Goal: Information Seeking & Learning: Learn about a topic

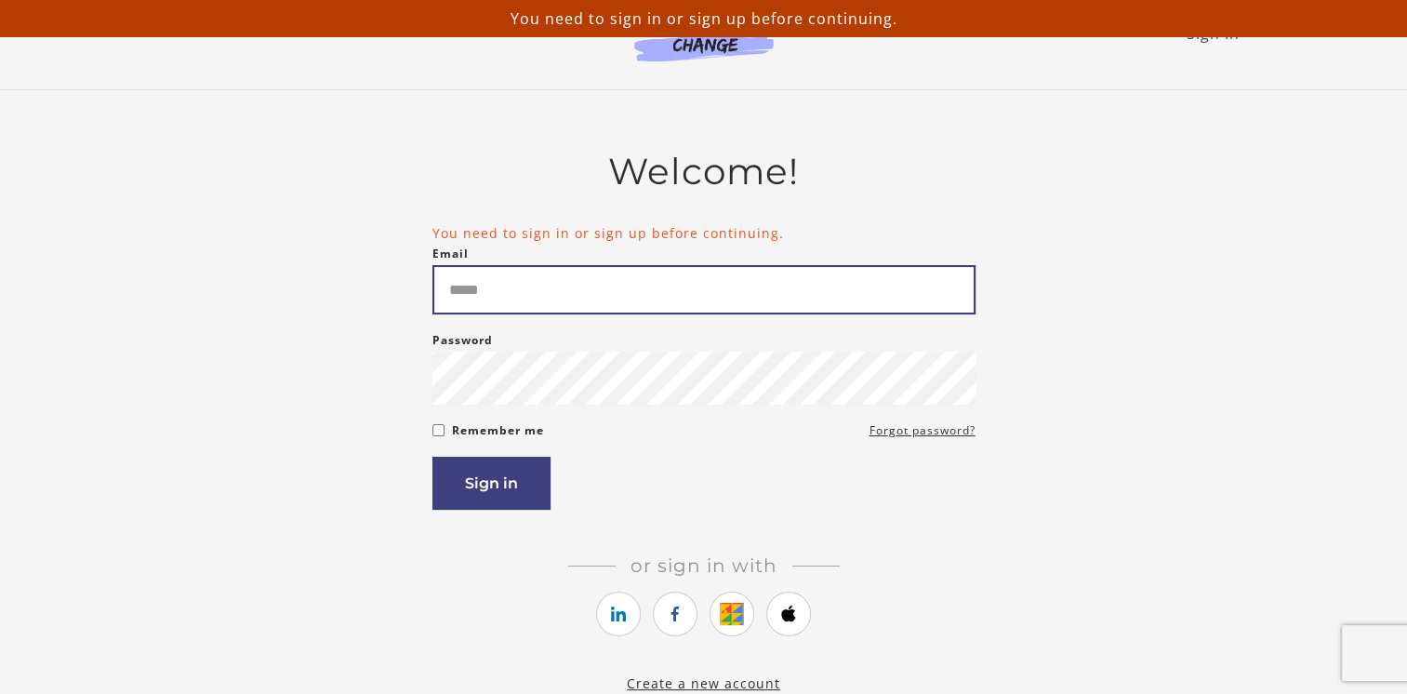
click at [465, 289] on input "Email" at bounding box center [703, 289] width 543 height 49
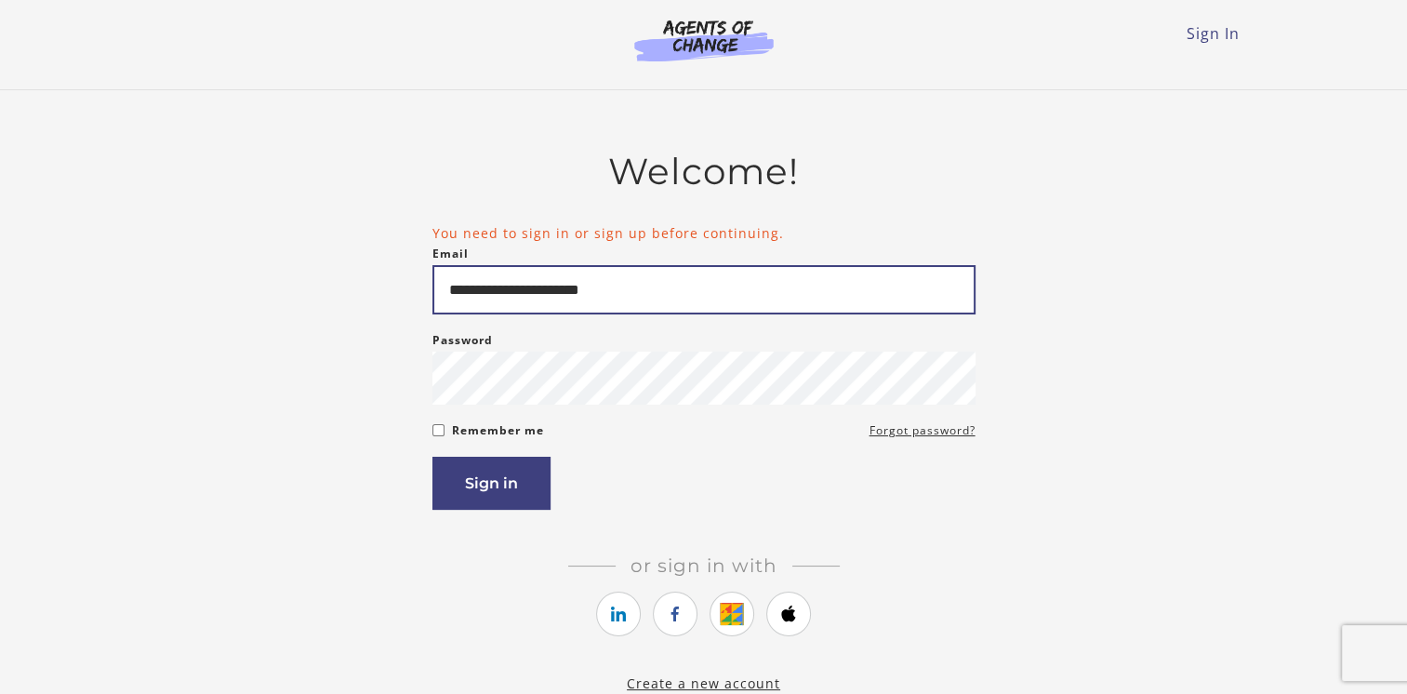
type input "**********"
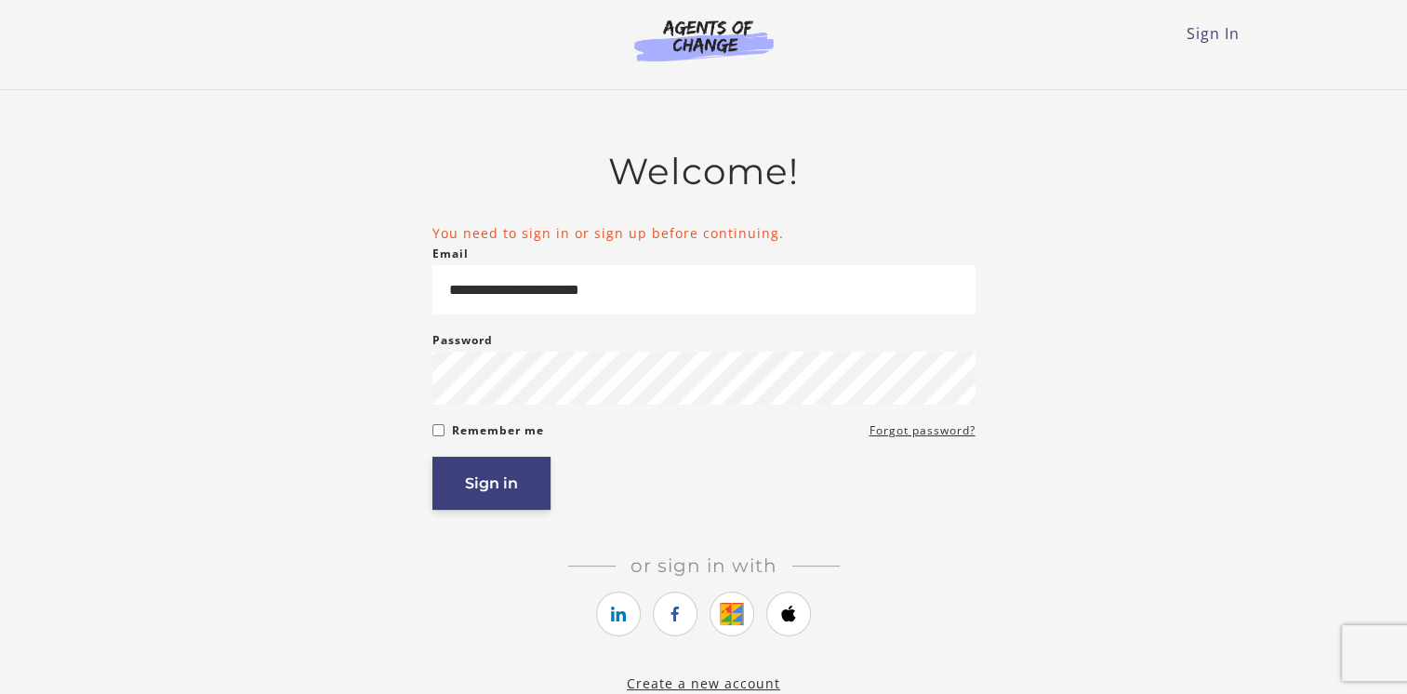
click at [501, 491] on button "Sign in" at bounding box center [491, 482] width 118 height 53
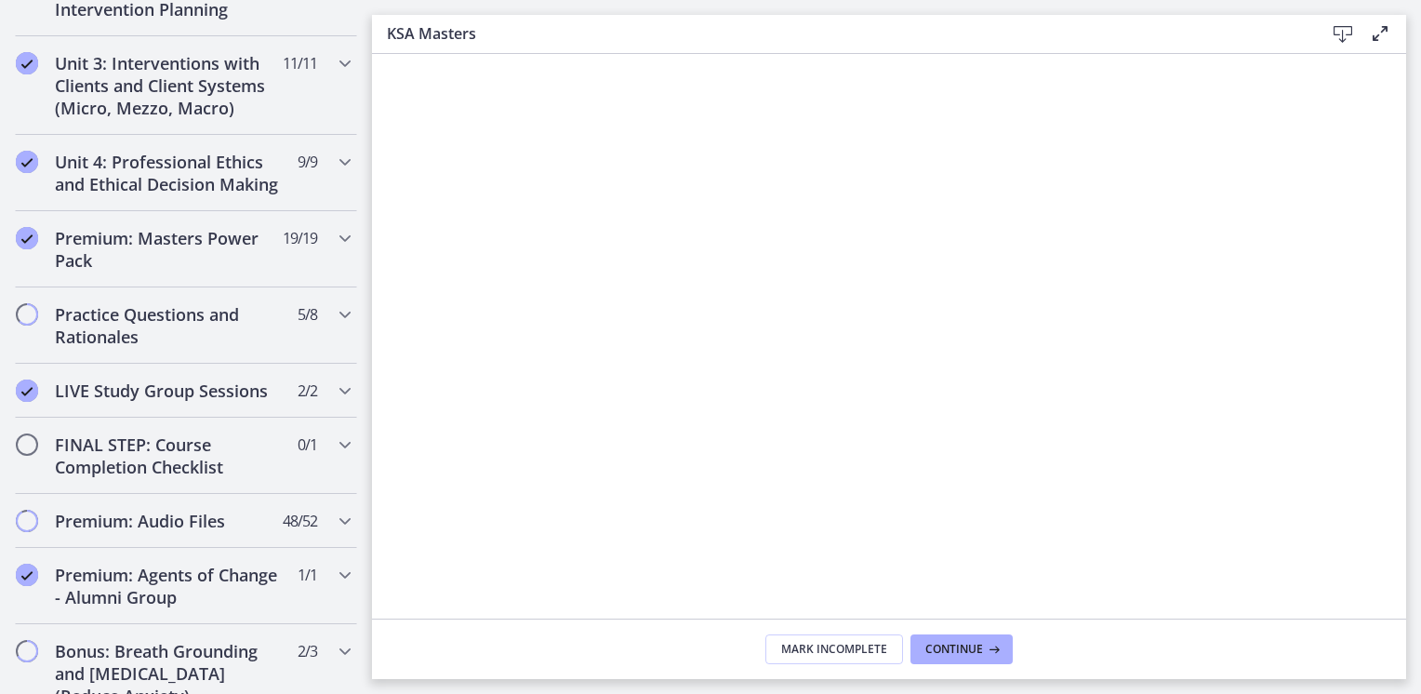
scroll to position [1429, 0]
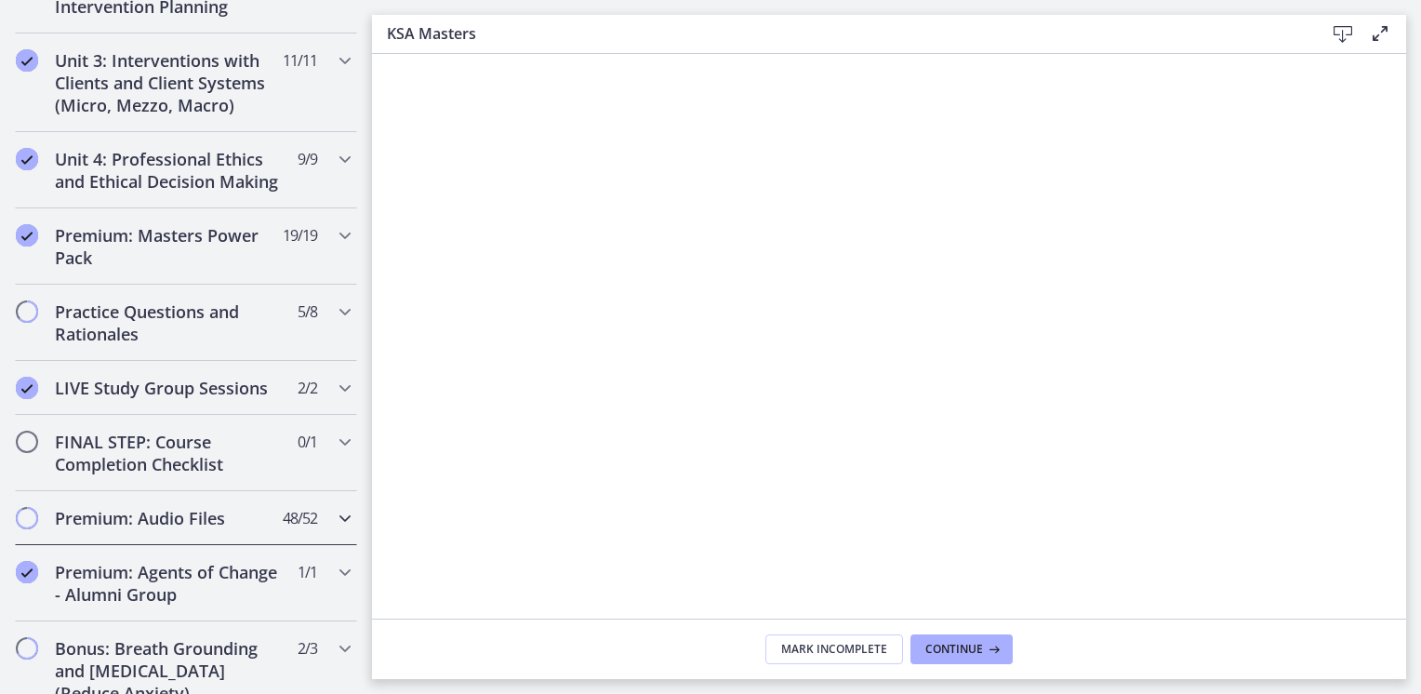
click at [28, 527] on span "Chapters" at bounding box center [27, 518] width 19 height 19
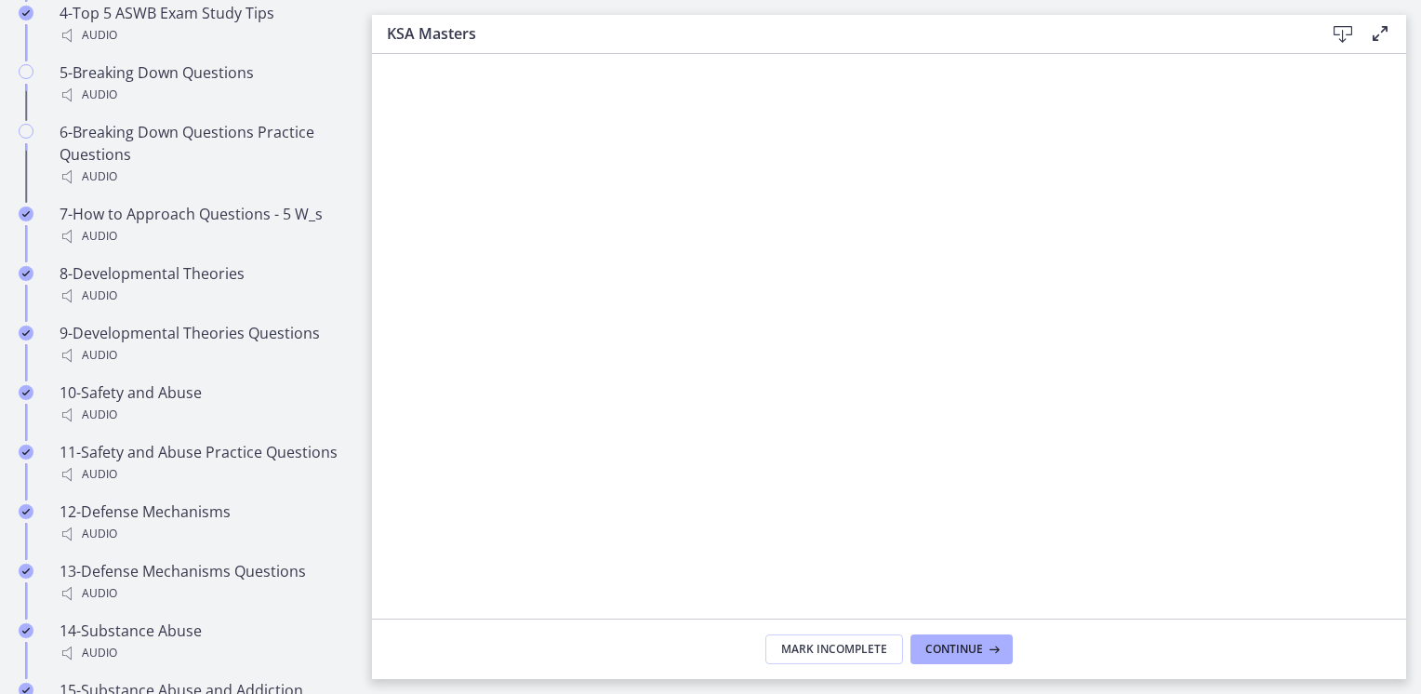
scroll to position [693, 0]
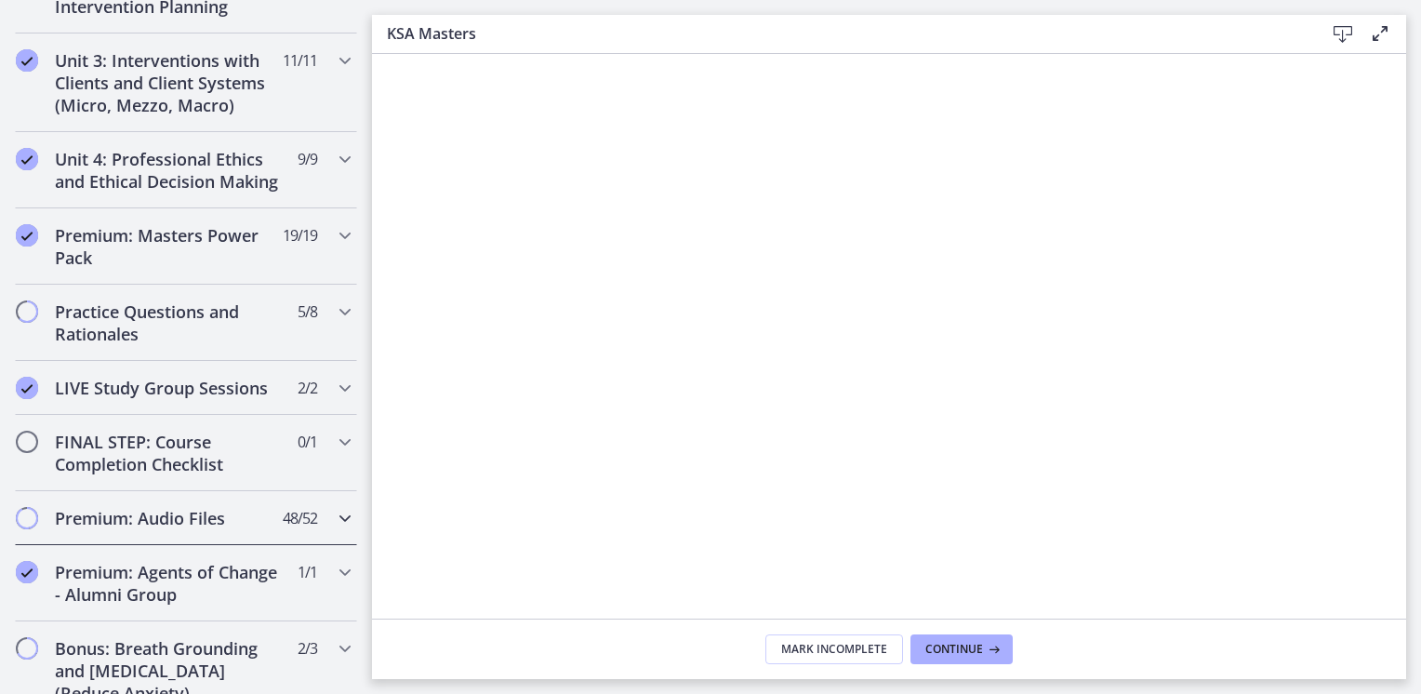
click at [35, 526] on span "Chapters" at bounding box center [27, 518] width 22 height 22
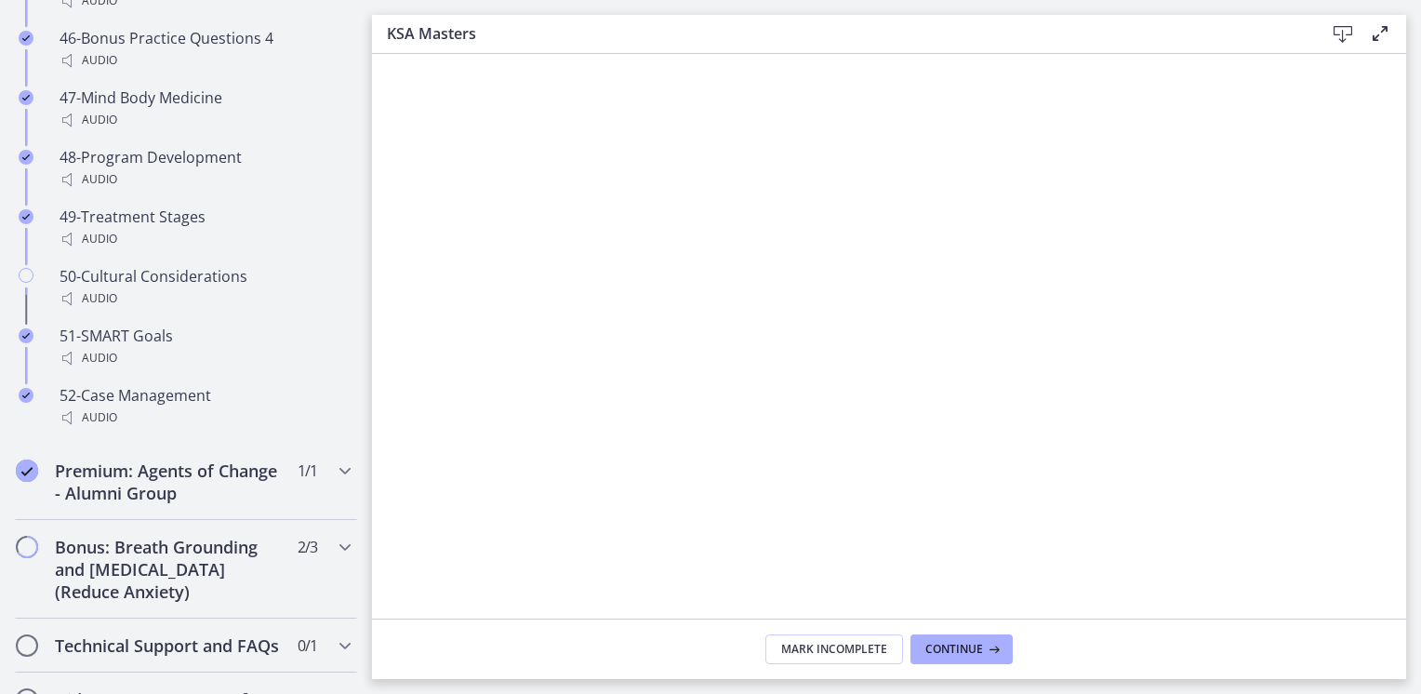
scroll to position [3981, 0]
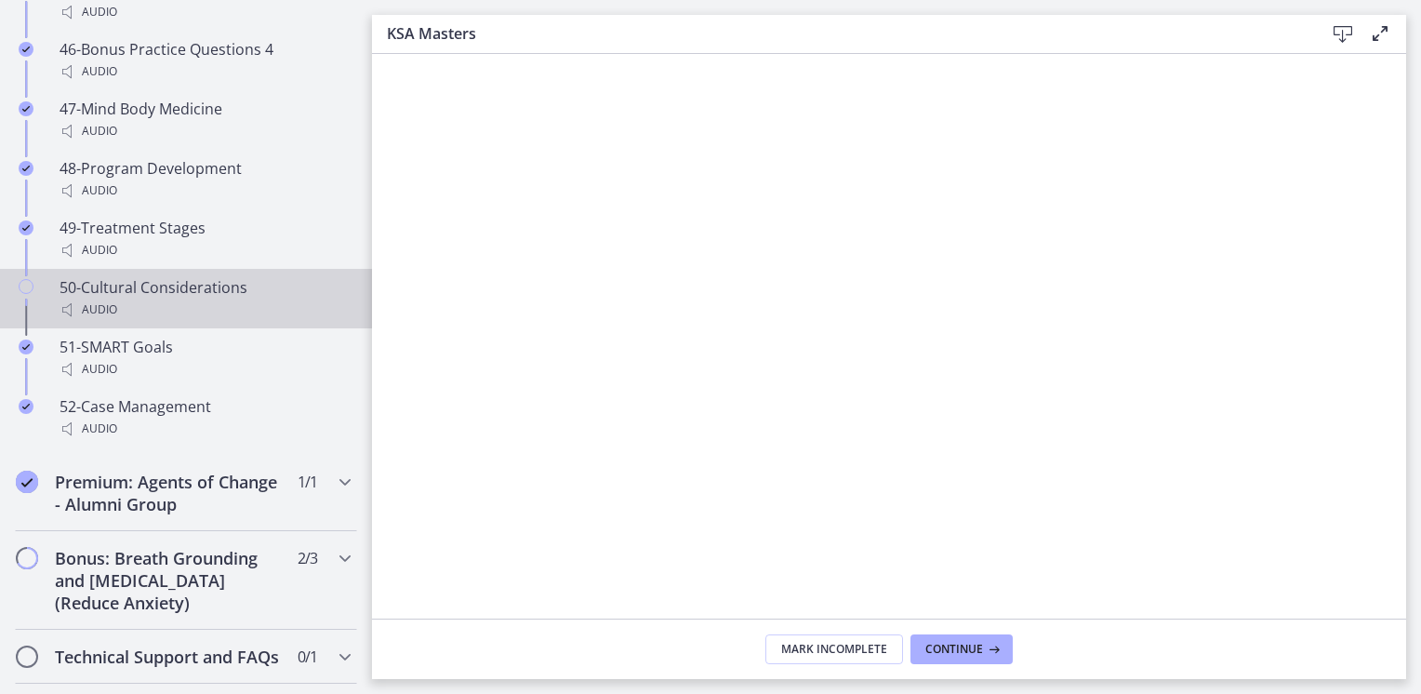
click at [23, 294] on icon "Chapters" at bounding box center [26, 286] width 15 height 15
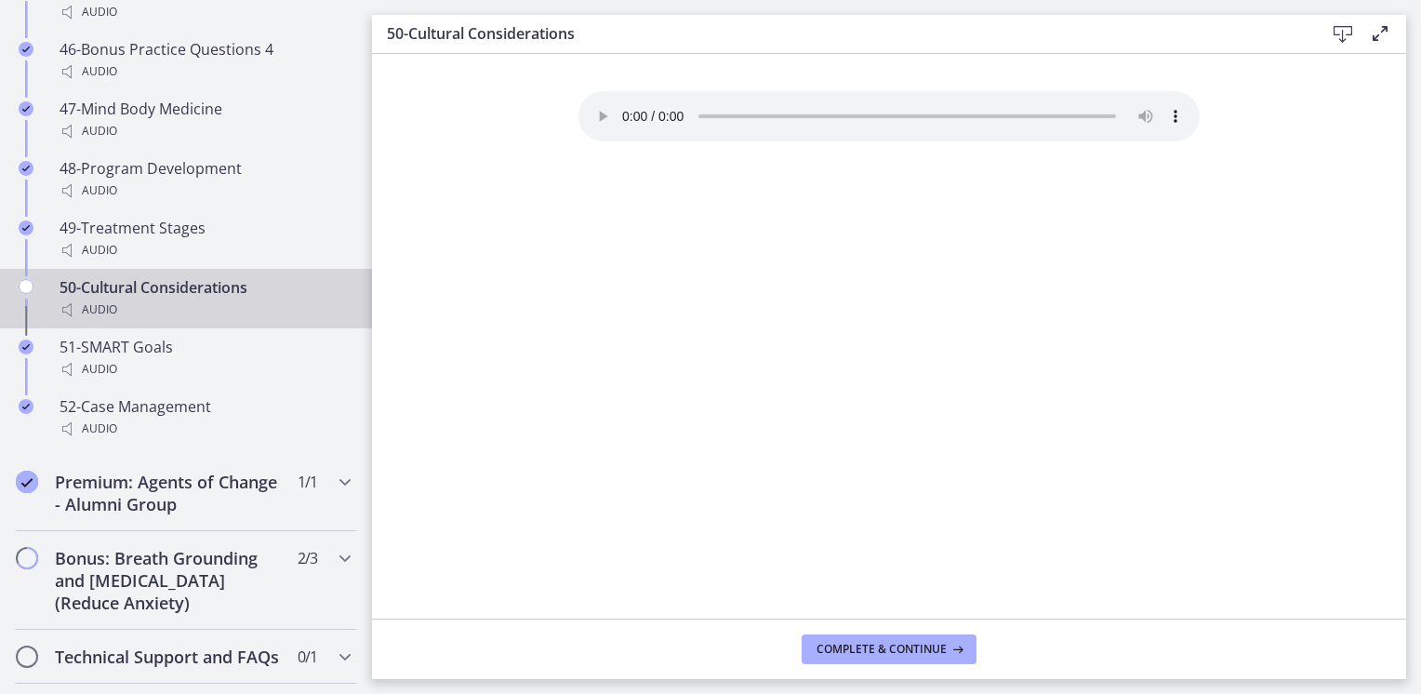
drag, startPoint x: 1417, startPoint y: 284, endPoint x: 1417, endPoint y: 379, distance: 94.8
click at [1417, 379] on main "50-Cultural Considerations Download Enable fullscreen Your browser doesn't supp…" at bounding box center [896, 347] width 1049 height 694
click at [878, 649] on span "Complete & continue" at bounding box center [881, 649] width 130 height 15
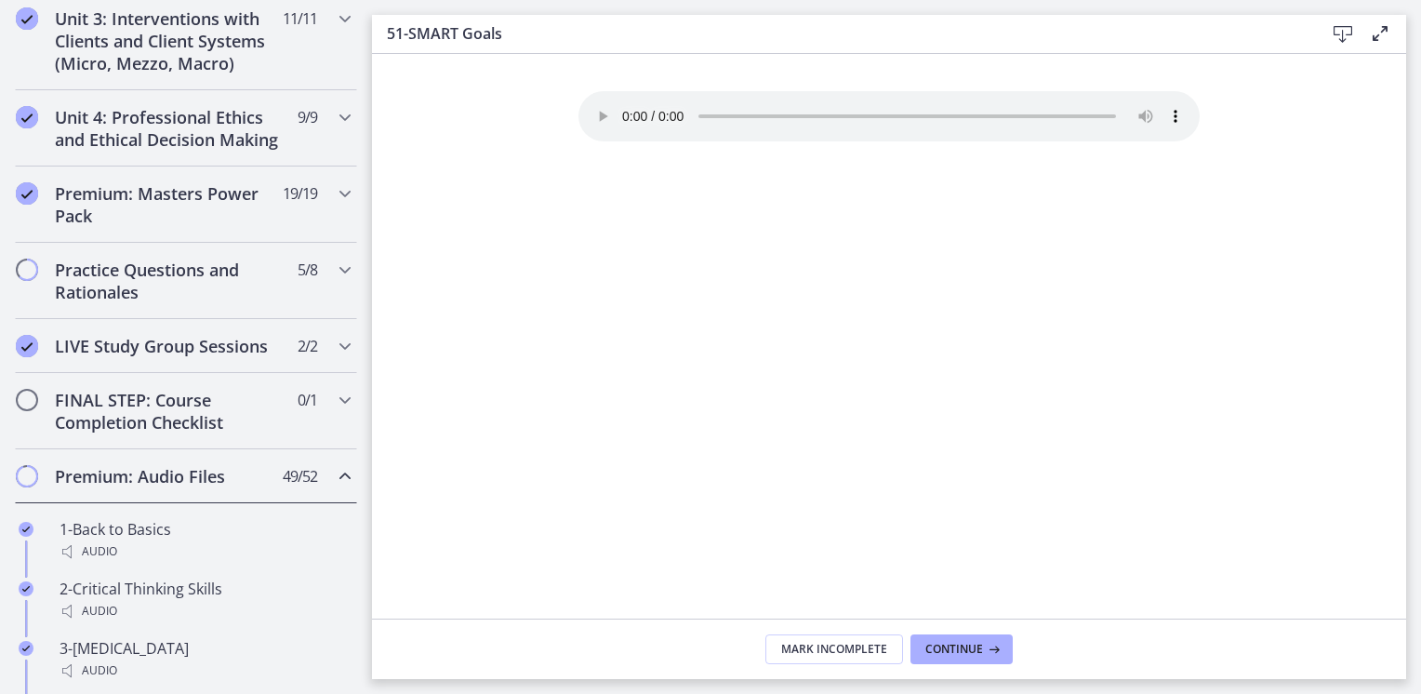
scroll to position [740, 0]
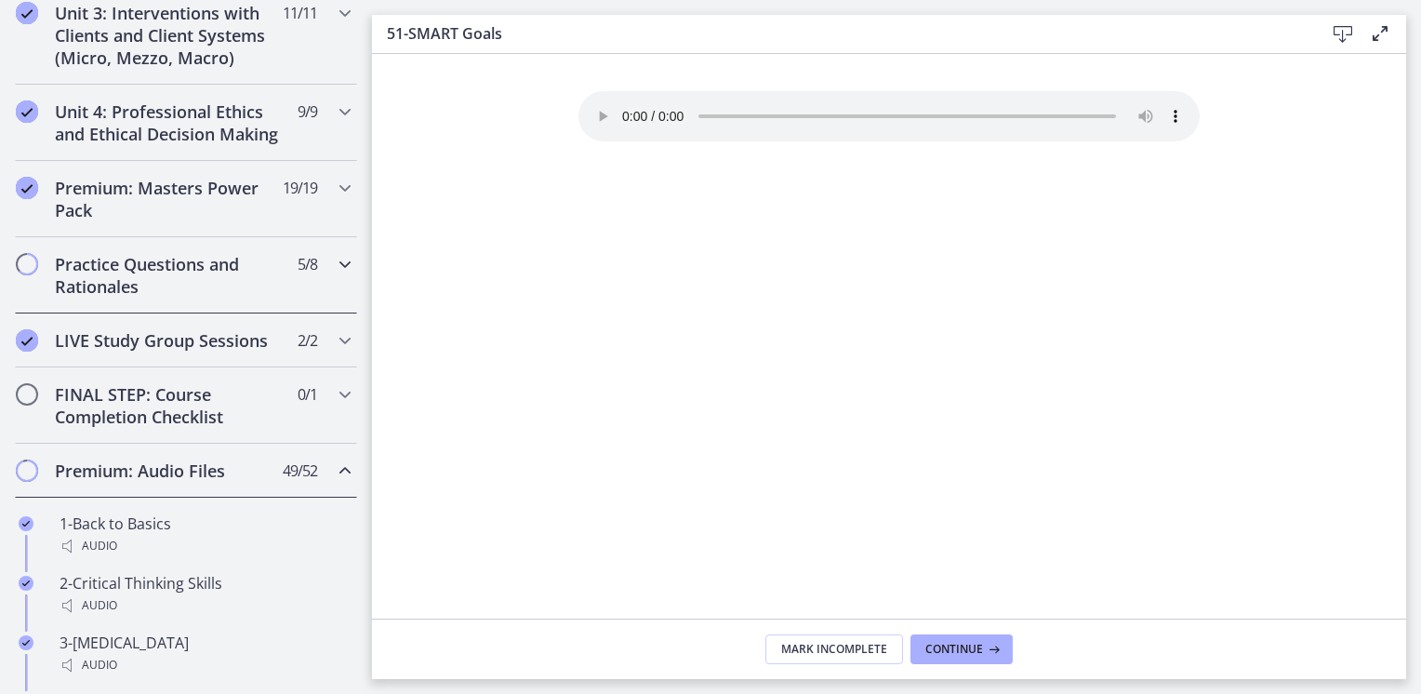
click at [22, 273] on span "Chapters" at bounding box center [27, 264] width 19 height 19
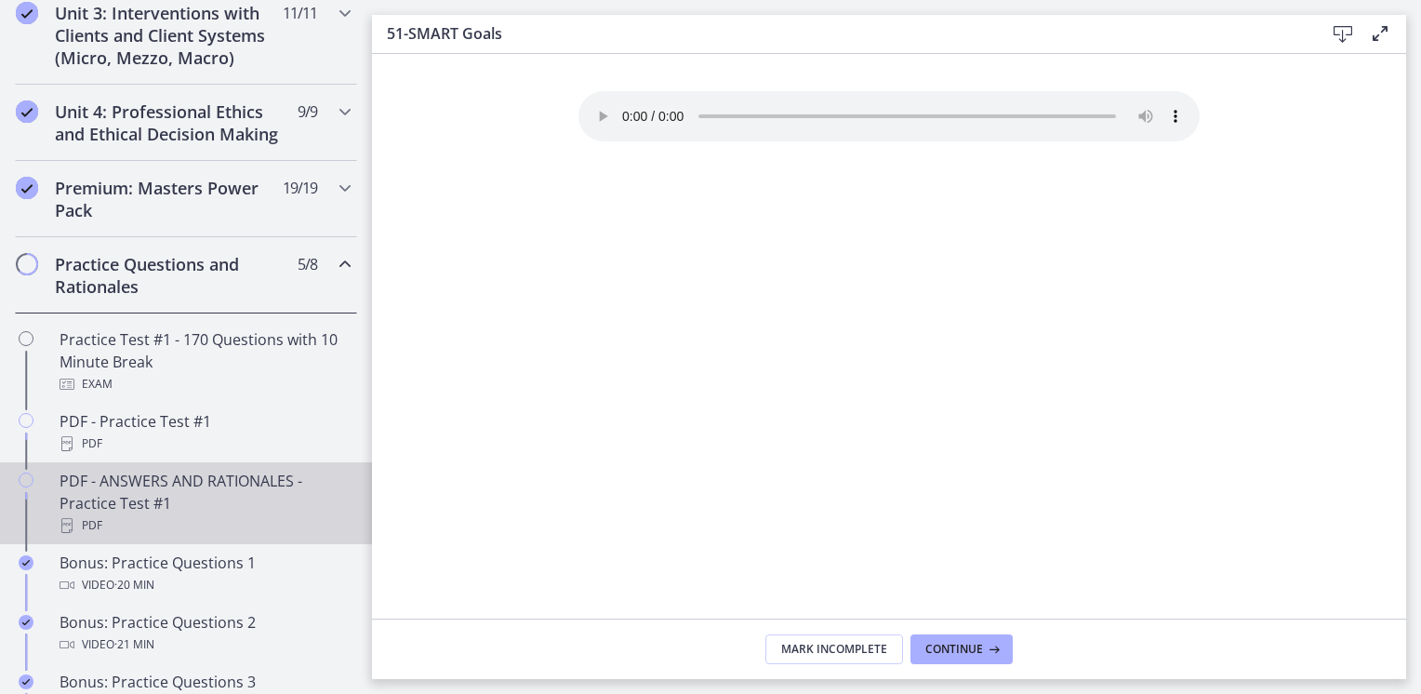
click at [24, 487] on icon "Chapters" at bounding box center [26, 479] width 15 height 15
